Goal: Task Accomplishment & Management: Manage account settings

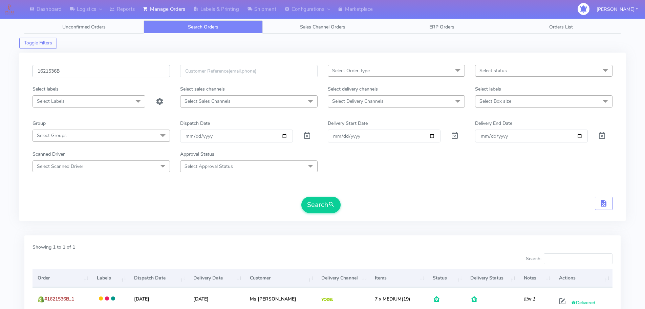
click at [142, 69] on input "1621536B" at bounding box center [102, 71] width 138 height 13
drag, startPoint x: 142, startPoint y: 69, endPoint x: 135, endPoint y: 63, distance: 9.4
click at [138, 66] on input "1621536B" at bounding box center [102, 71] width 138 height 13
paste input "8155"
type input "1628155"
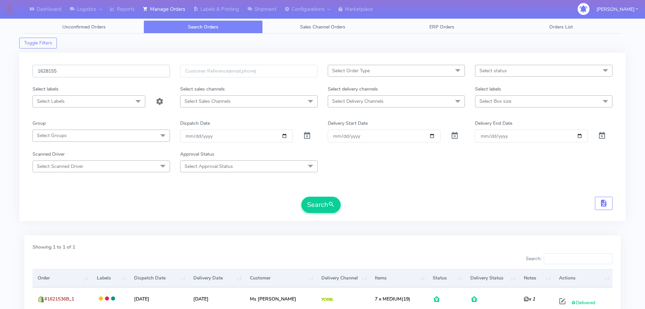
click at [302, 197] on button "Search" at bounding box center [321, 205] width 39 height 16
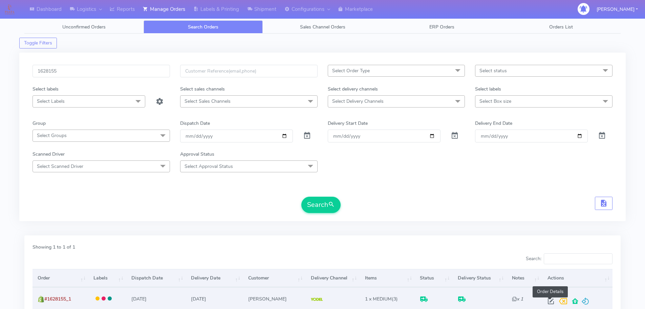
click at [547, 301] on span at bounding box center [551, 302] width 12 height 6
select select "5"
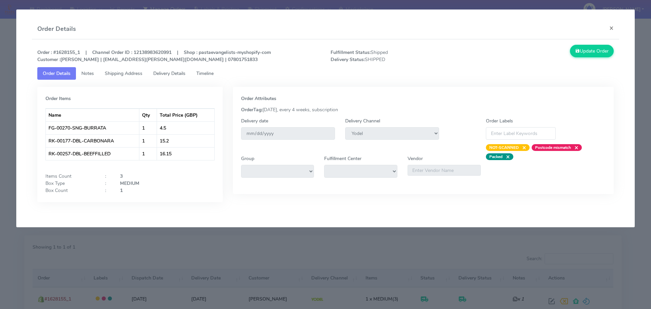
click at [172, 74] on span "Delivery Details" at bounding box center [169, 73] width 32 height 6
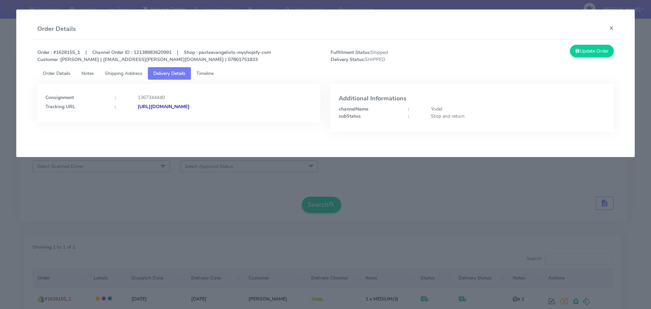
drag, startPoint x: 284, startPoint y: 113, endPoint x: 211, endPoint y: 112, distance: 72.5
click at [211, 112] on div "Consignment : 1367344440 Tracking URL : [URL][DOMAIN_NAME]" at bounding box center [178, 103] width 283 height 39
copy strong "JJD0002249960904170"
click at [74, 234] on modal-container "Order Details × Order : #1628155_1 | Channel Order ID : 12138983620991 | Shop :…" at bounding box center [325, 154] width 651 height 309
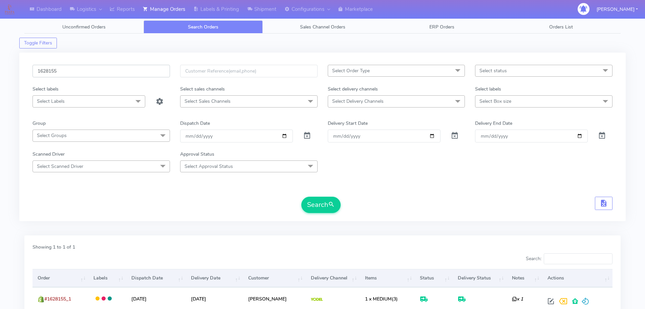
click at [135, 67] on input "1628155" at bounding box center [102, 71] width 138 height 13
paste input "210"
type input "1628210"
click at [302, 197] on button "Search" at bounding box center [321, 205] width 39 height 16
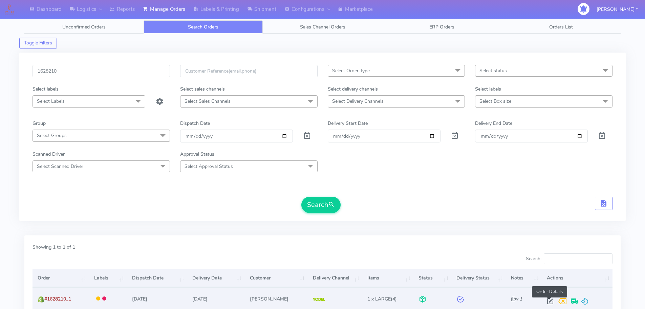
click at [549, 300] on span at bounding box center [551, 302] width 12 height 6
select select "5"
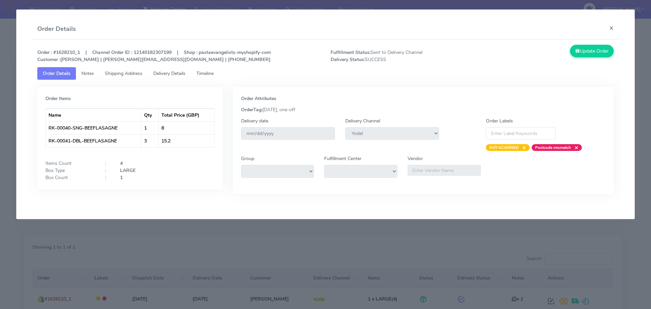
click at [173, 72] on span "Delivery Details" at bounding box center [169, 73] width 32 height 6
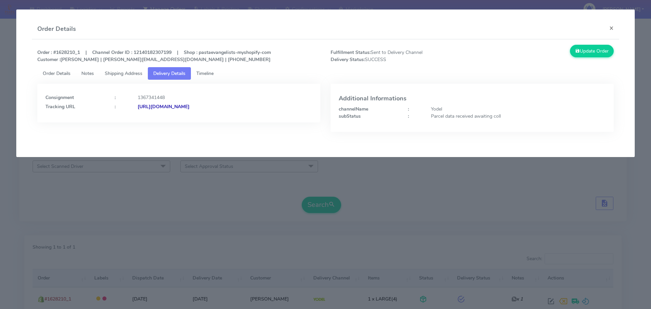
click at [198, 190] on modal-container "Order Details × Order : #1628210_1 | Channel Order ID : 12140182307199 | Shop :…" at bounding box center [325, 154] width 651 height 309
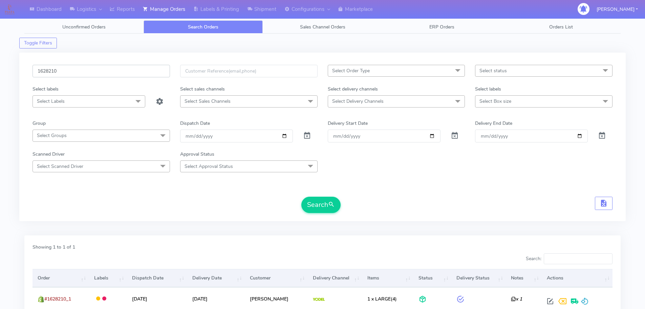
click at [151, 71] on input "1628210" at bounding box center [102, 71] width 138 height 13
paste input "86"
type input "1628860"
click at [302, 197] on button "Search" at bounding box center [321, 205] width 39 height 16
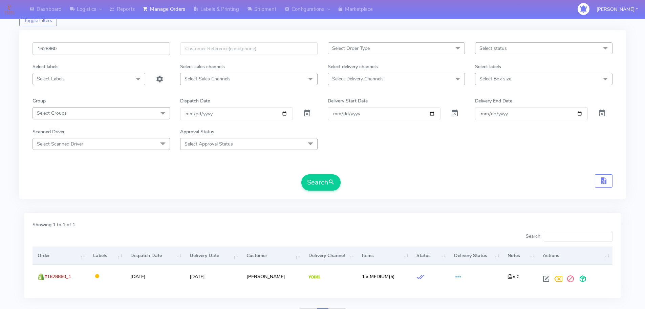
scroll to position [59, 0]
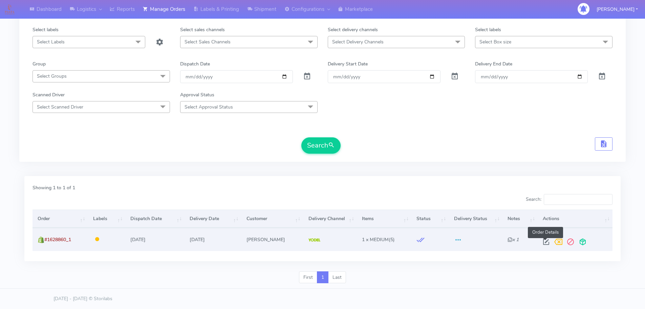
click at [543, 243] on span at bounding box center [546, 243] width 12 height 6
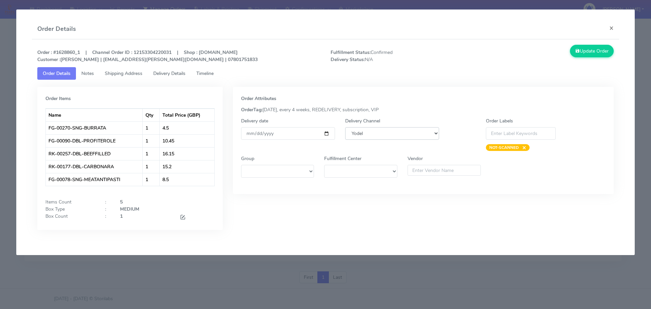
click at [373, 136] on select "DHL OnFleet Royal Mail DPD Yodel MaxOptra Amazon Collection" at bounding box center [392, 133] width 94 height 13
select select "3"
click at [345, 127] on select "DHL OnFleet Royal Mail DPD Yodel MaxOptra Amazon Collection" at bounding box center [392, 133] width 94 height 13
click at [580, 50] on button "Update Order" at bounding box center [592, 51] width 44 height 13
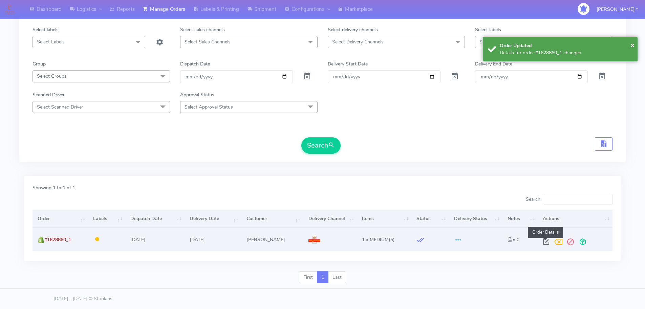
click at [543, 241] on span at bounding box center [546, 243] width 12 height 6
select select "3"
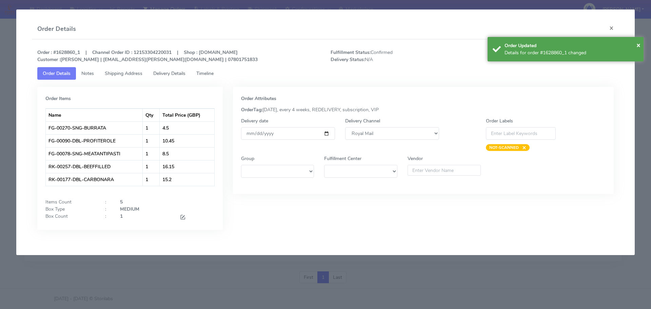
click at [215, 78] on link "Timeline" at bounding box center [205, 73] width 28 height 13
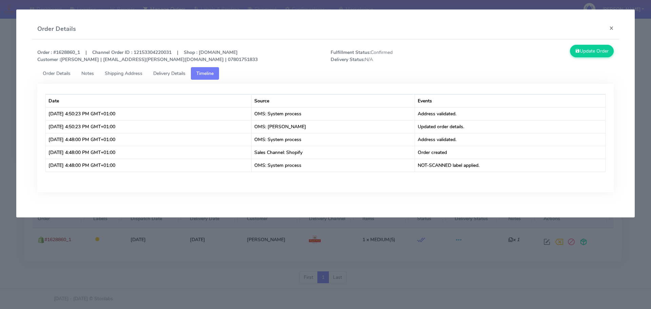
click at [66, 73] on span "Order Details" at bounding box center [57, 73] width 28 height 6
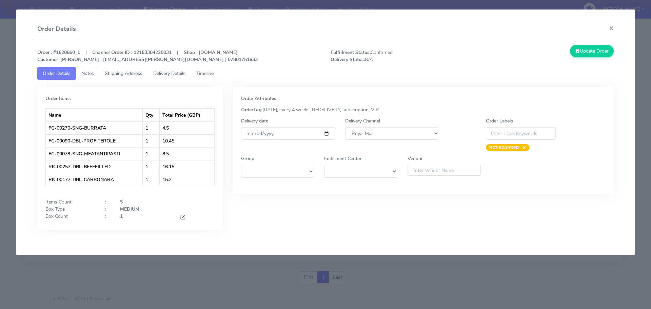
drag, startPoint x: 239, startPoint y: 294, endPoint x: 239, endPoint y: 284, distance: 10.2
click at [239, 293] on modal-container "Order Details × Order : #1628860_1 | Channel Order ID : 12153304220031 | Shop :…" at bounding box center [325, 154] width 651 height 309
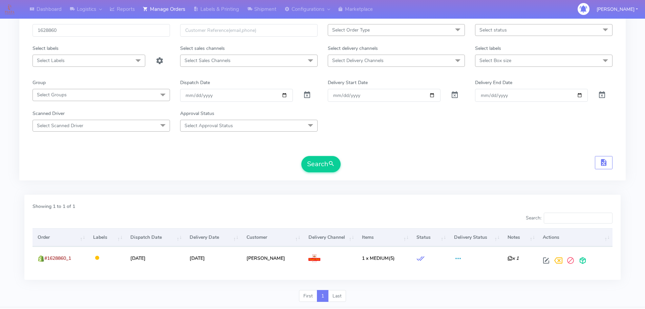
scroll to position [0, 0]
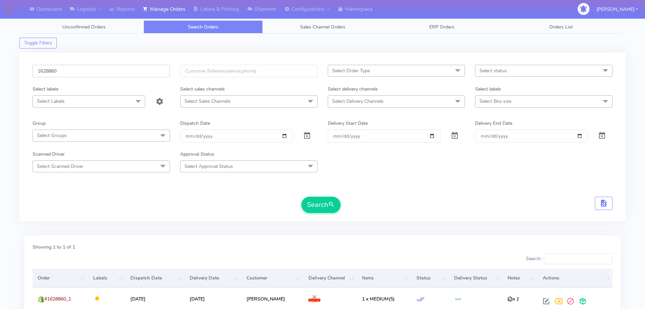
click at [146, 66] on input "1628860" at bounding box center [102, 71] width 138 height 13
paste input "4905"
type input "1624905"
click at [302, 197] on button "Search" at bounding box center [321, 205] width 39 height 16
